Goal: Task Accomplishment & Management: Manage account settings

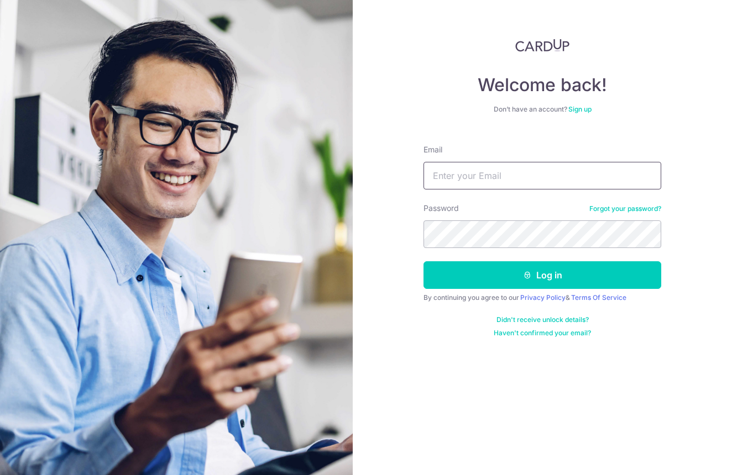
type input "[EMAIL_ADDRESS][DOMAIN_NAME]"
click at [542, 275] on button "Log in" at bounding box center [542, 275] width 238 height 28
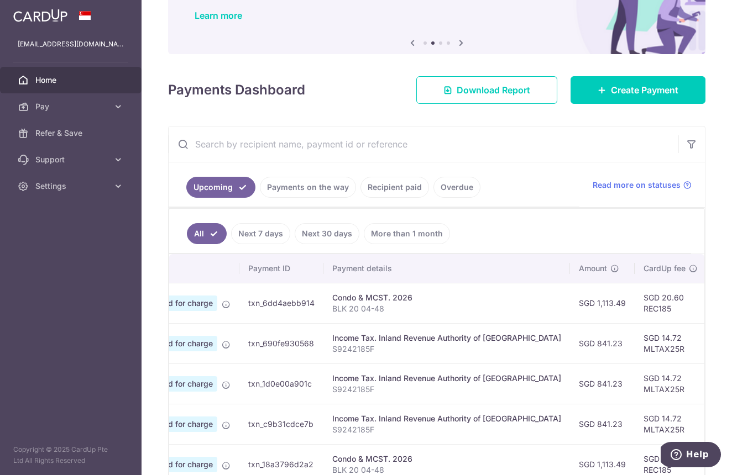
scroll to position [0, 72]
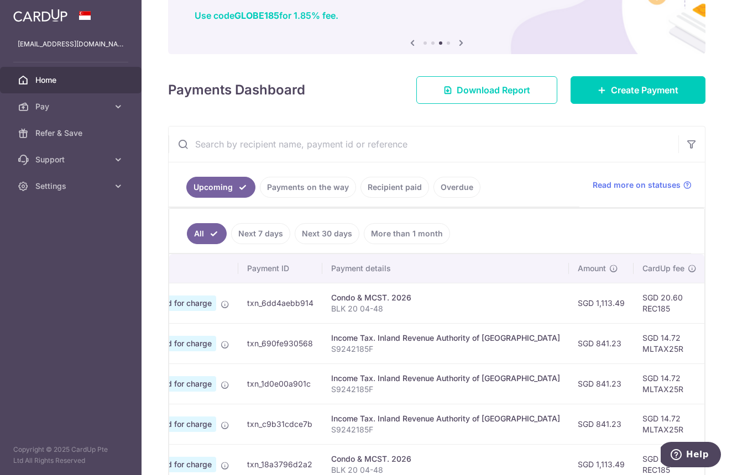
click at [430, 305] on p "BLK 20 04-48" at bounding box center [445, 308] width 229 height 11
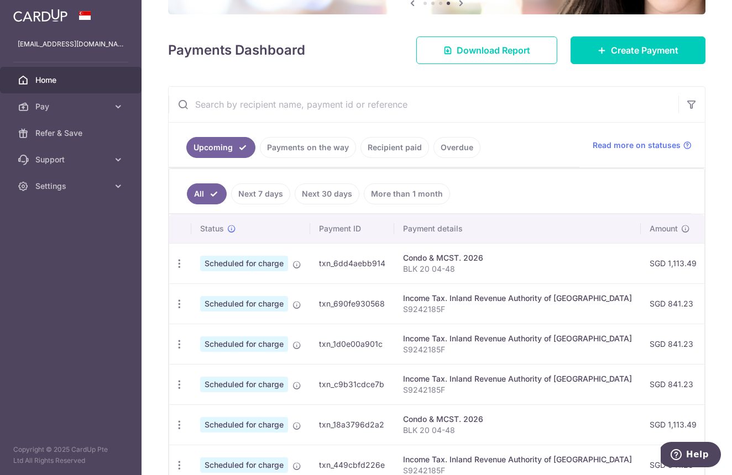
scroll to position [137, 0]
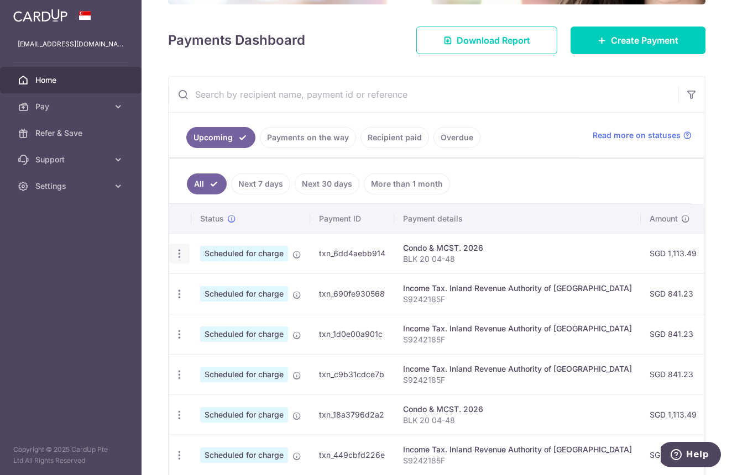
click at [178, 251] on icon "button" at bounding box center [180, 254] width 12 height 12
click at [223, 286] on span "Update payment" at bounding box center [238, 283] width 75 height 13
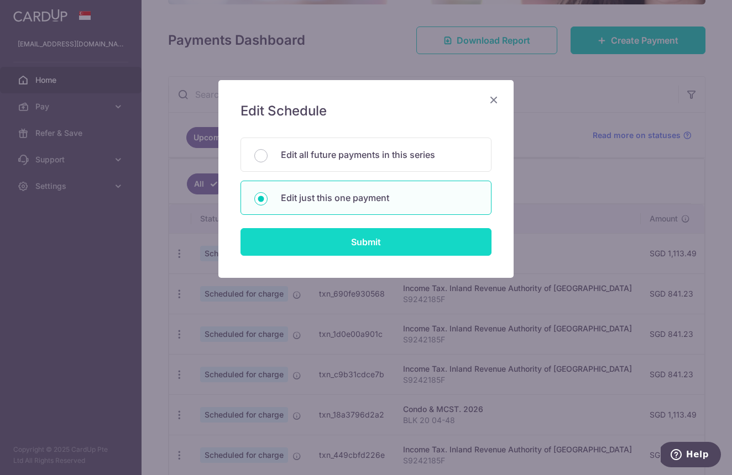
click at [354, 240] on input "Submit" at bounding box center [365, 242] width 251 height 28
radio input "true"
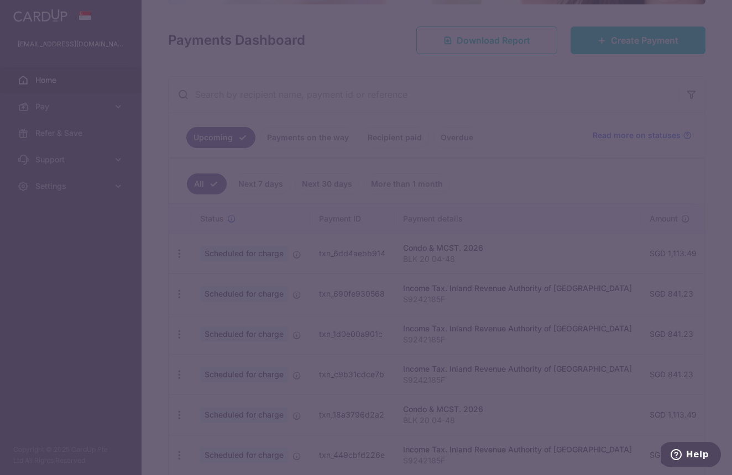
type input "1,113.49"
type input "[DATE]"
type input "BLK 20 04-48"
type input "REC185"
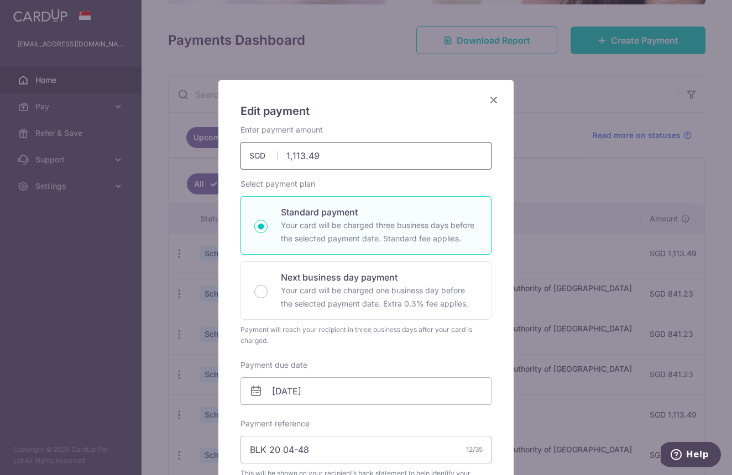
click at [332, 159] on input "1,113.49" at bounding box center [365, 156] width 251 height 28
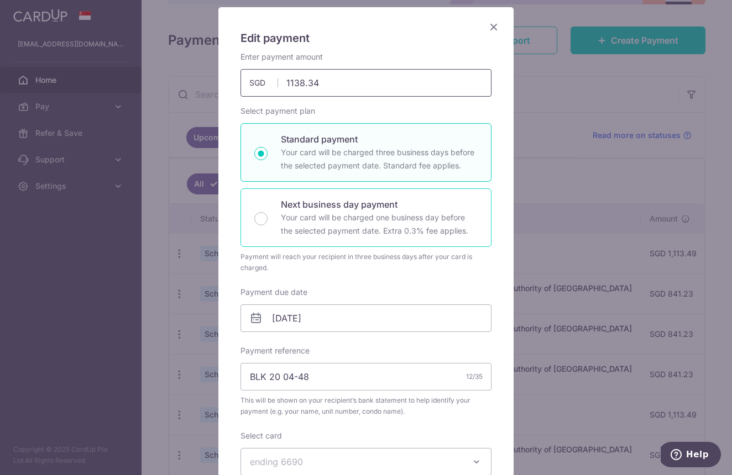
scroll to position [102, 0]
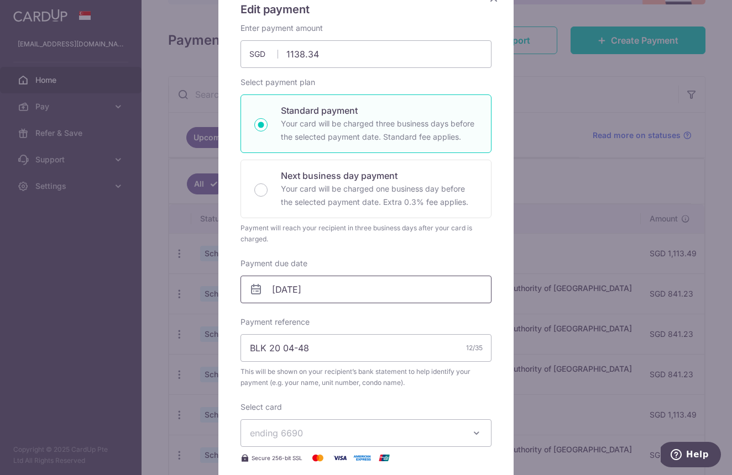
type input "1,138.34"
click at [343, 297] on input "[DATE]" at bounding box center [365, 290] width 251 height 28
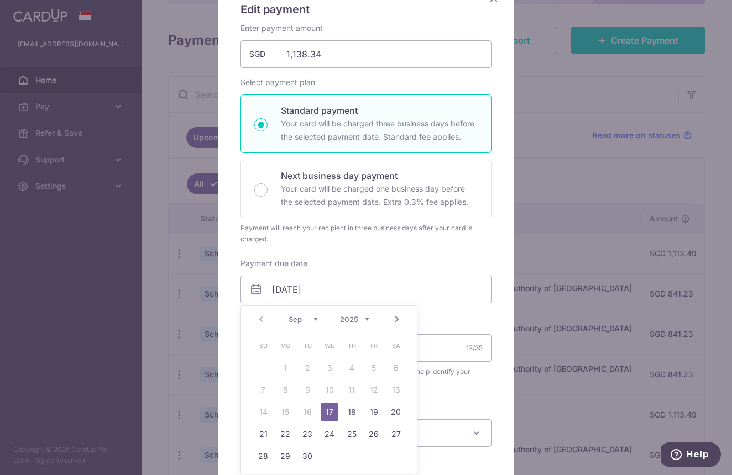
click at [411, 261] on div "Payment due date [DATE] Your card will be charged on" at bounding box center [365, 280] width 251 height 45
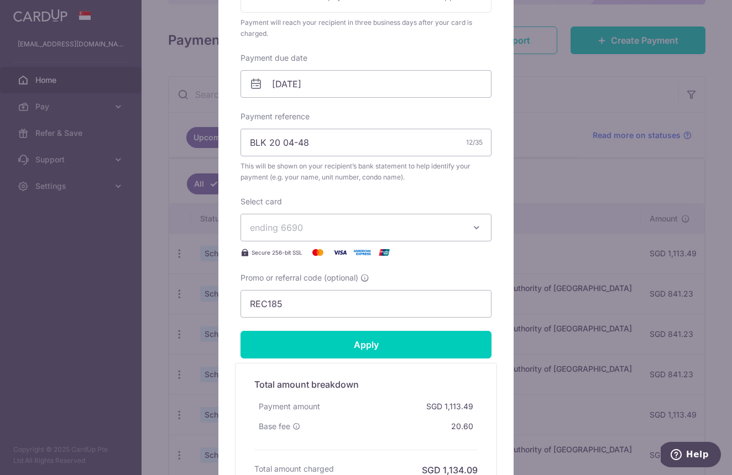
scroll to position [309, 0]
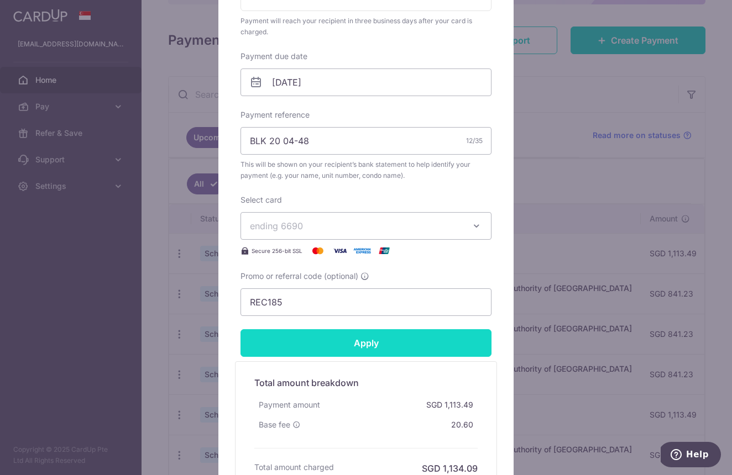
click at [399, 348] on input "Apply" at bounding box center [365, 343] width 251 height 28
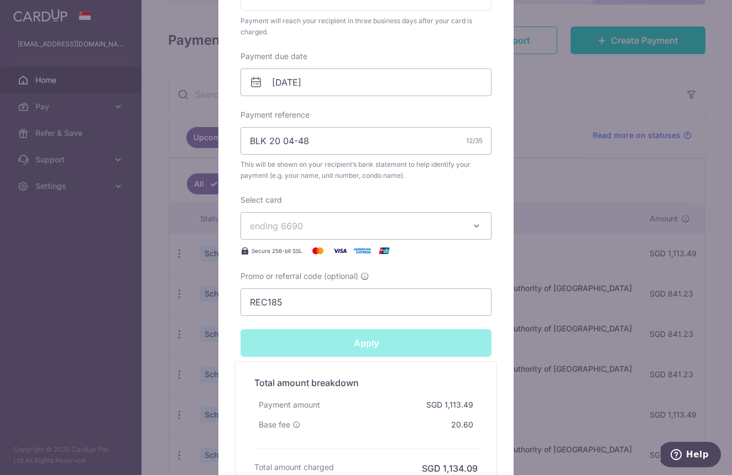
type input "Successfully Applied"
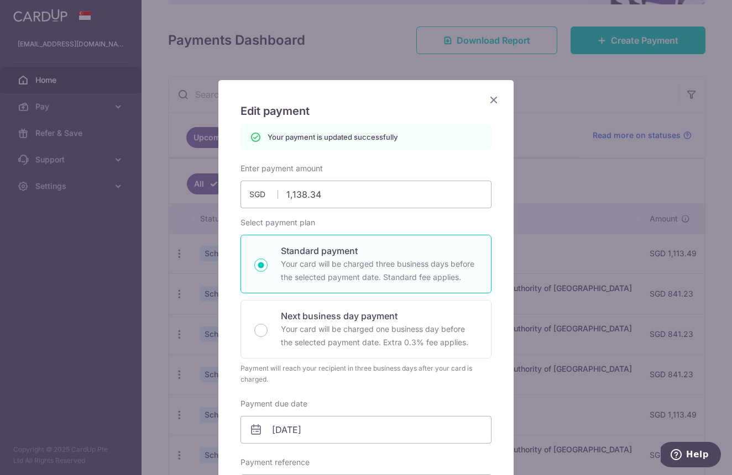
scroll to position [0, 0]
click at [494, 98] on icon "Close" at bounding box center [493, 100] width 13 height 14
